Goal: Check status: Check status

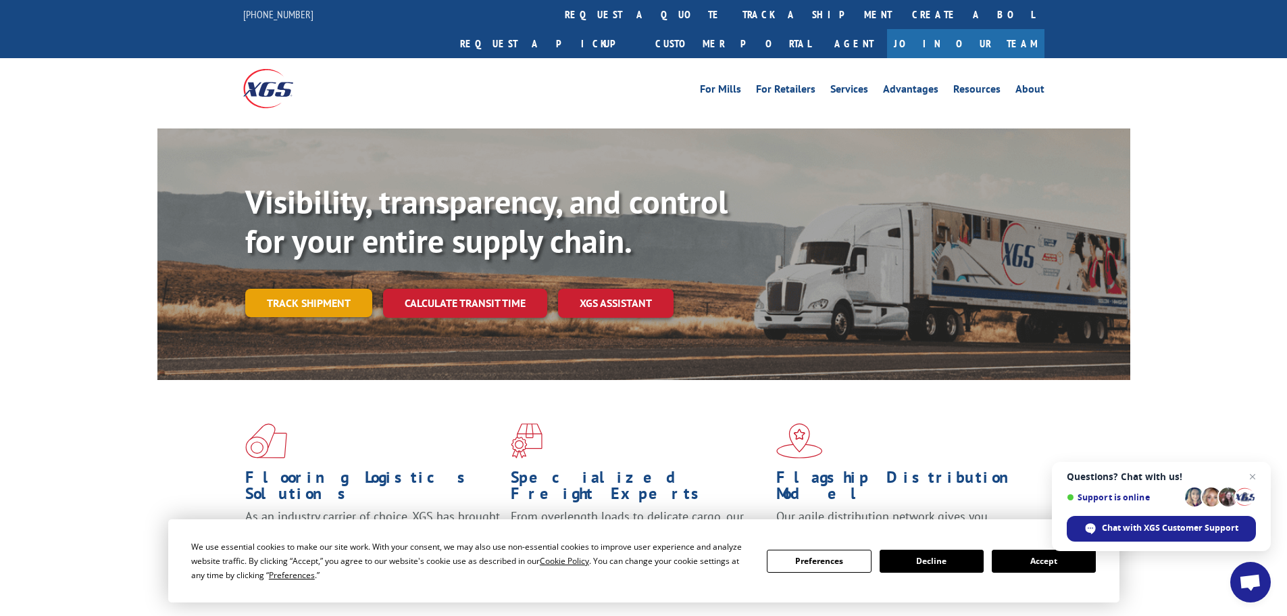
click at [345, 289] on link "Track shipment" at bounding box center [308, 303] width 127 height 28
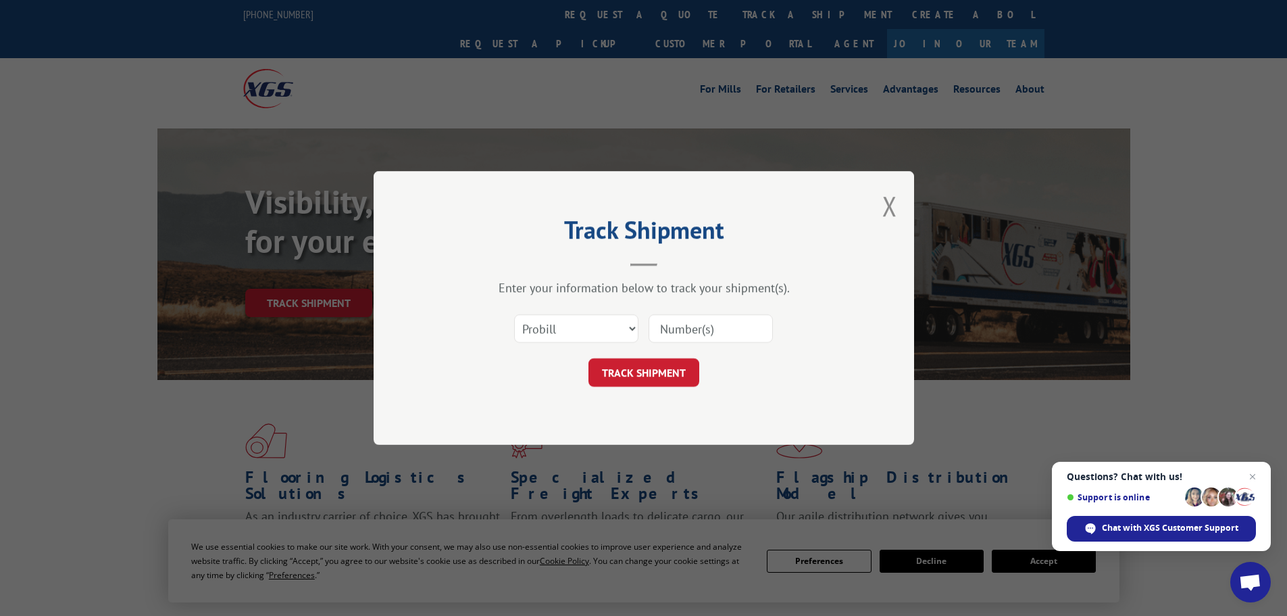
click at [660, 328] on input at bounding box center [711, 328] width 124 height 28
paste input "230591973"
type input "230591973"
click at [640, 370] on button "TRACK SHIPMENT" at bounding box center [644, 372] width 111 height 28
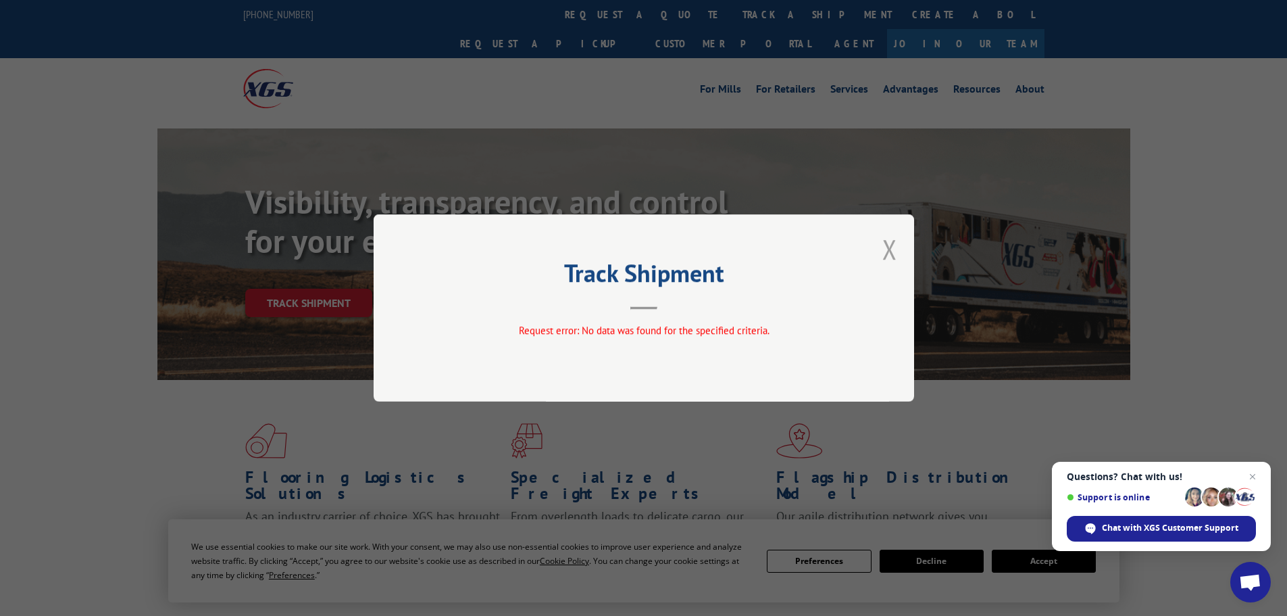
click at [892, 248] on button "Close modal" at bounding box center [889, 249] width 15 height 36
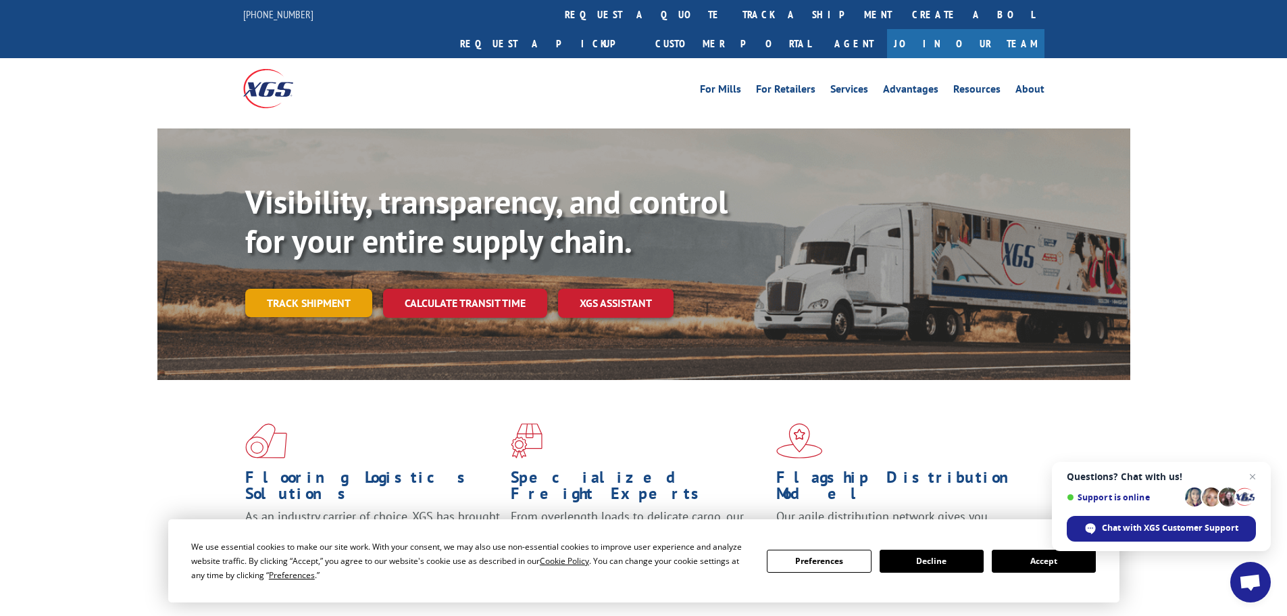
click at [321, 289] on link "Track shipment" at bounding box center [308, 303] width 127 height 28
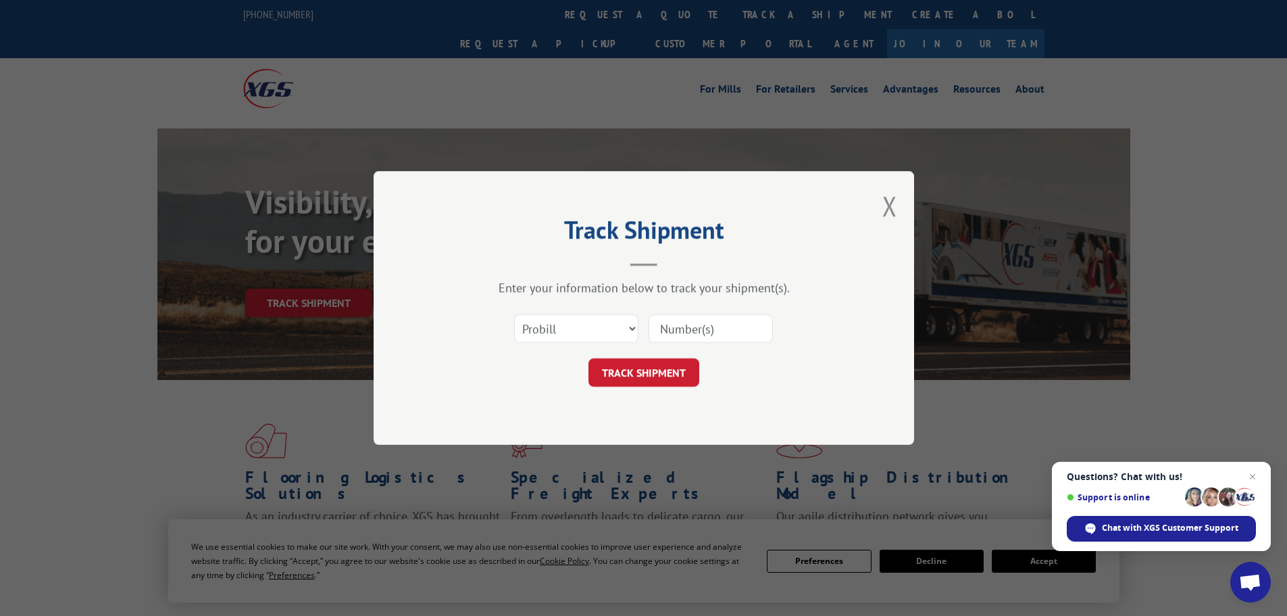
paste input "230591973"
type input "230591973"
click at [651, 370] on button "TRACK SHIPMENT" at bounding box center [644, 372] width 111 height 28
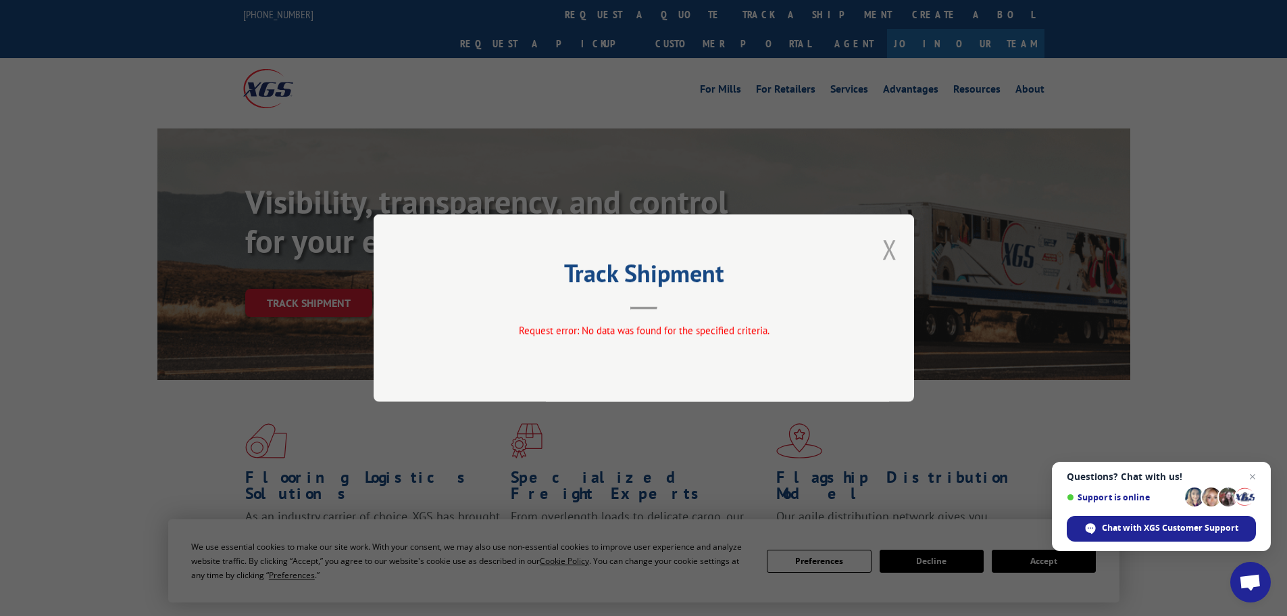
click at [889, 246] on button "Close modal" at bounding box center [889, 249] width 15 height 36
